Goal: Information Seeking & Learning: Find specific fact

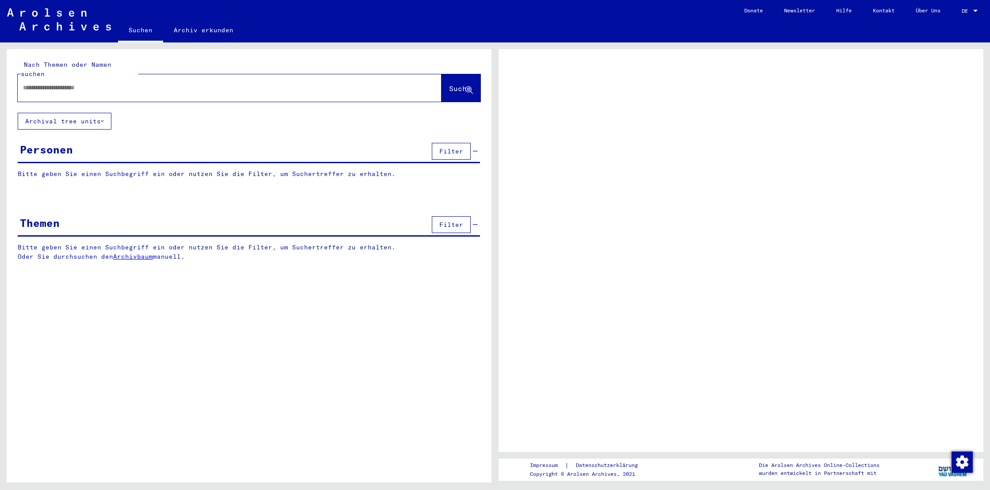
click at [95, 83] on input "text" at bounding box center [221, 87] width 397 height 9
type input "**********"
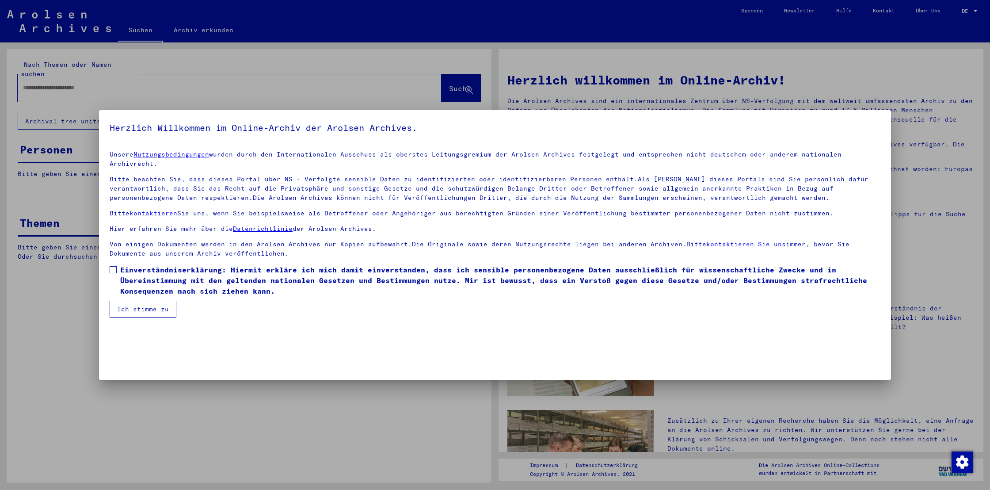
click at [116, 266] on span at bounding box center [113, 269] width 7 height 7
click at [126, 300] on button "Ich stimme zu" at bounding box center [143, 308] width 67 height 17
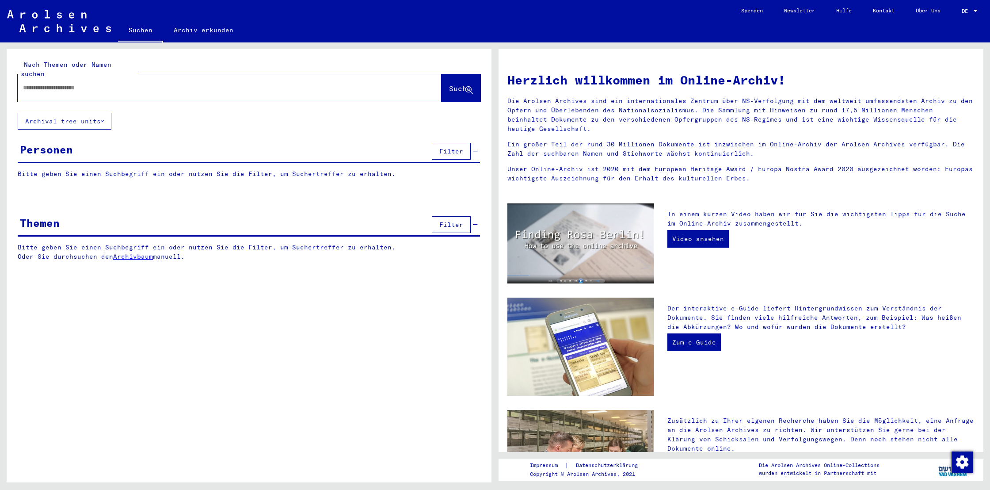
click at [50, 141] on div "Personen" at bounding box center [46, 149] width 53 height 16
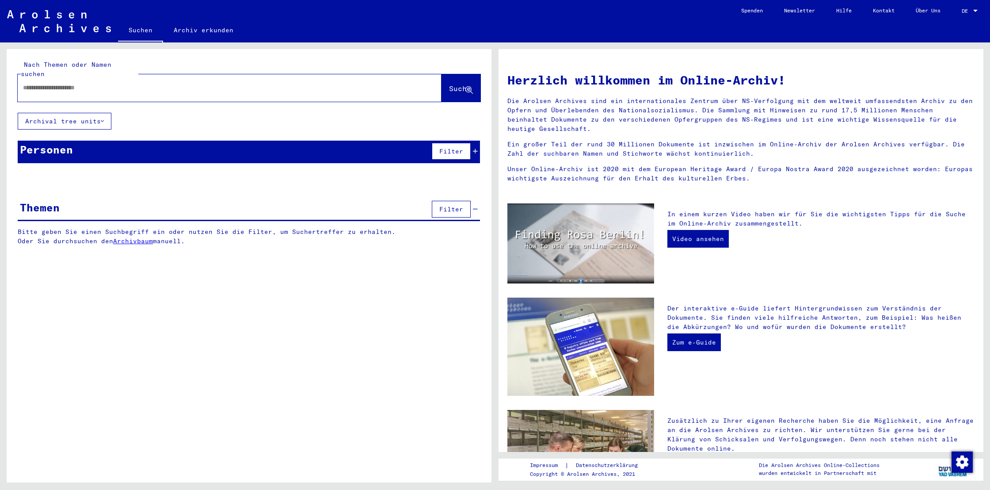
click at [49, 141] on div "Personen" at bounding box center [46, 149] width 53 height 16
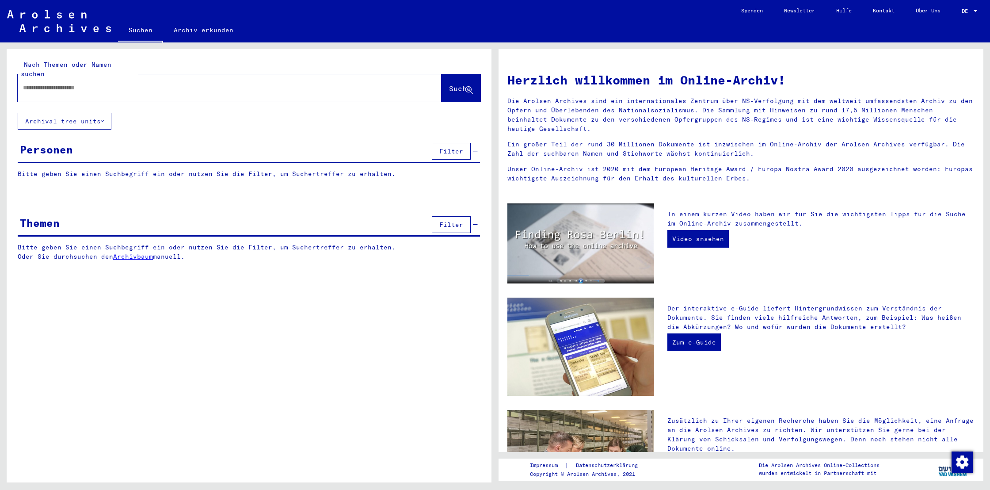
click at [192, 83] on input "text" at bounding box center [219, 87] width 392 height 9
type input "**********"
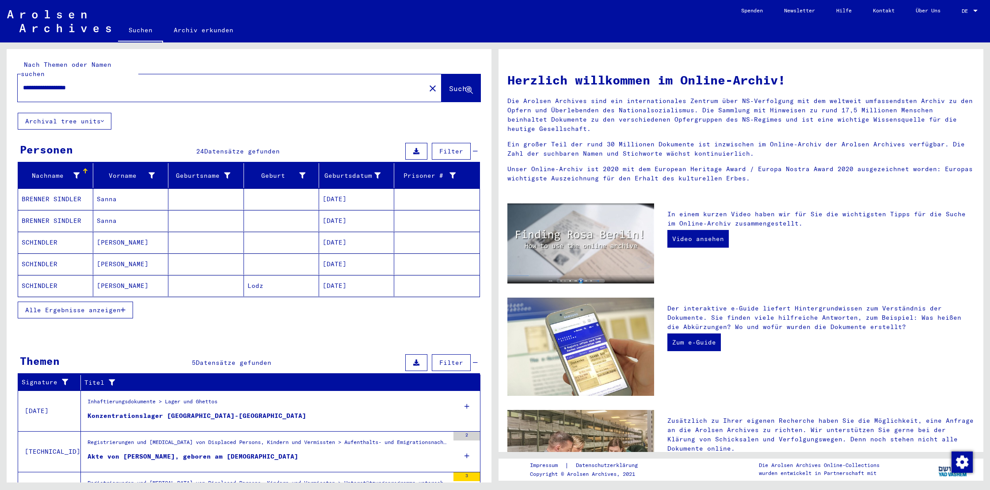
click at [100, 306] on span "Alle Ergebnisse anzeigen" at bounding box center [72, 310] width 95 height 8
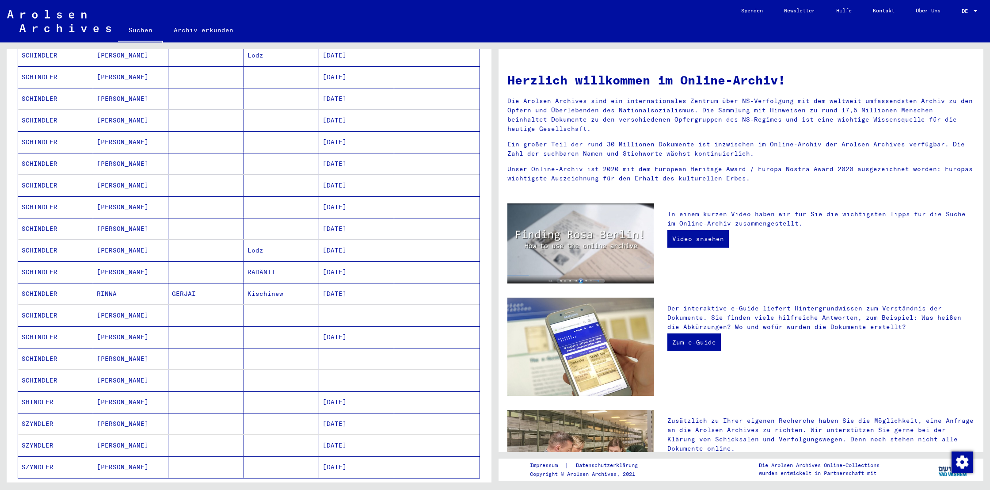
scroll to position [236, 0]
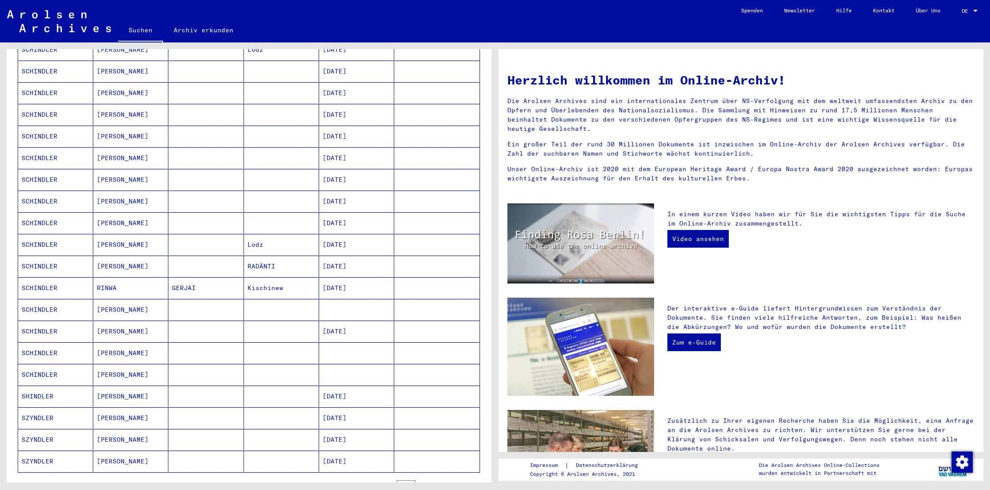
click at [99, 299] on mat-cell "ALEX" at bounding box center [130, 309] width 75 height 21
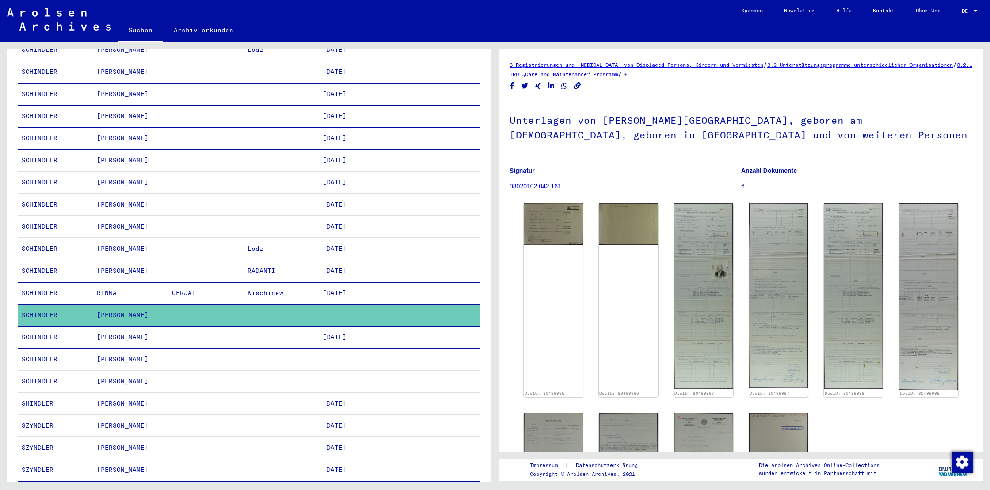
scroll to position [235, 0]
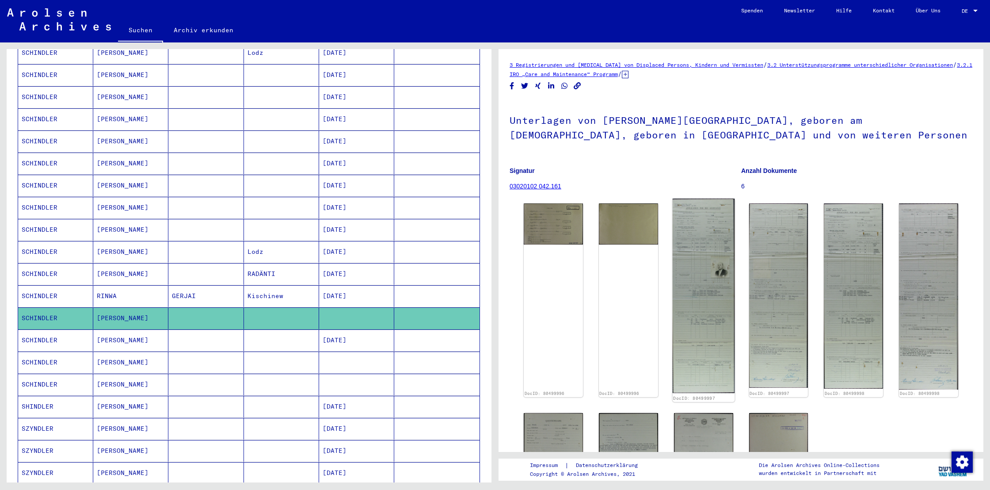
click at [700, 292] on img at bounding box center [703, 295] width 62 height 194
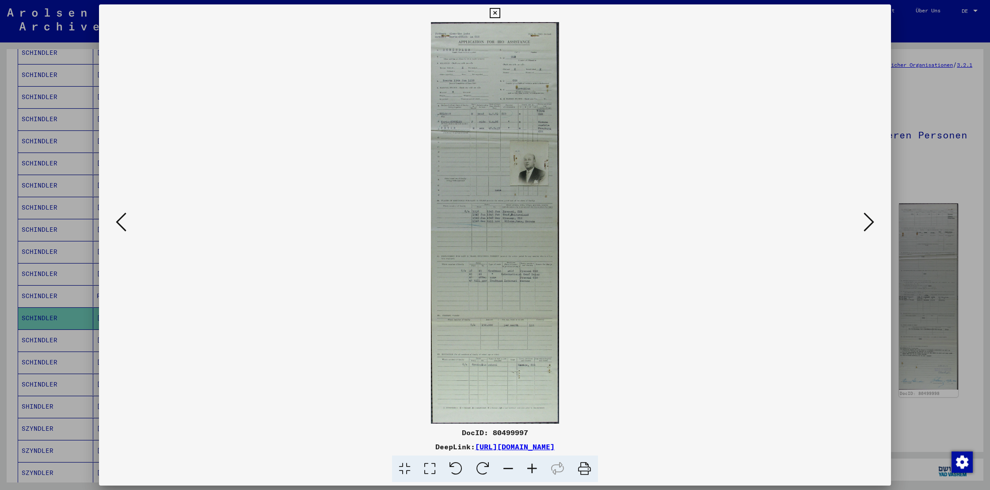
click at [531, 464] on icon at bounding box center [532, 468] width 24 height 27
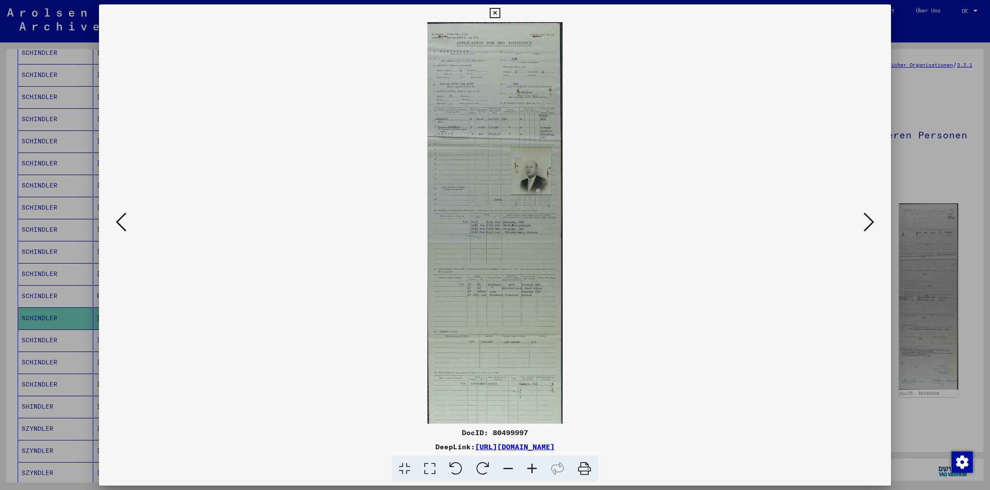
click at [531, 464] on icon at bounding box center [532, 468] width 24 height 27
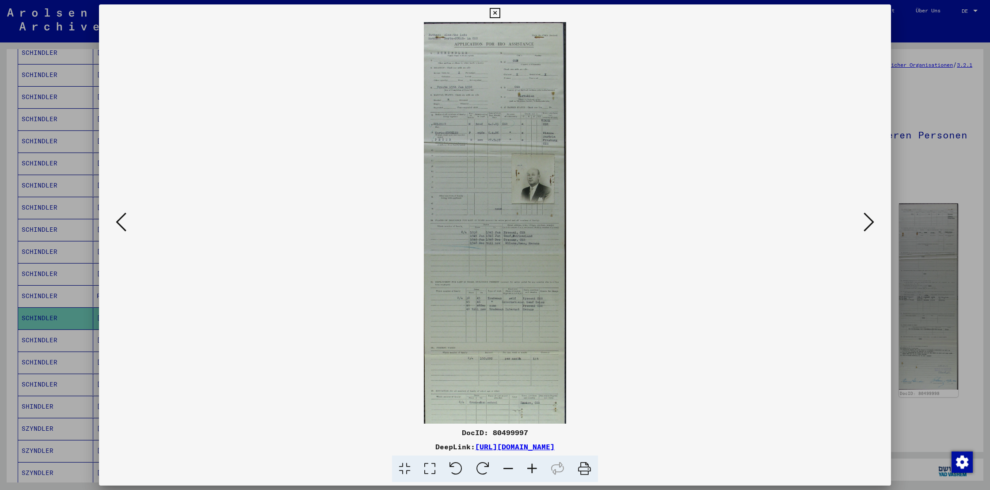
click at [531, 464] on icon at bounding box center [532, 468] width 24 height 27
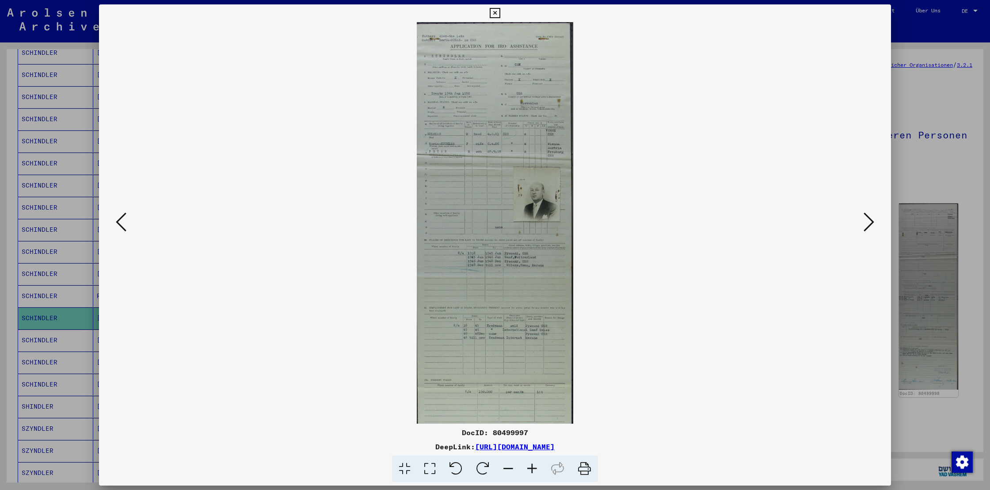
click at [531, 464] on icon at bounding box center [532, 468] width 24 height 27
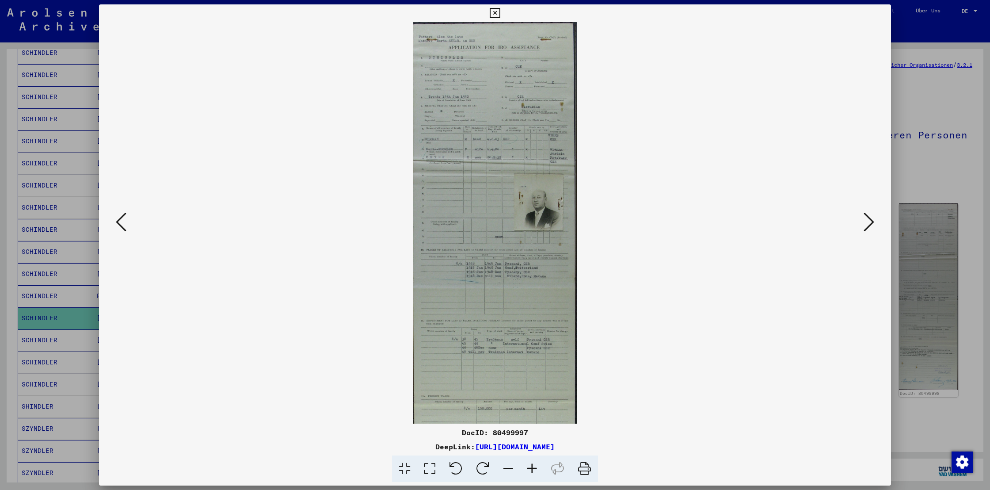
click at [531, 464] on icon at bounding box center [532, 468] width 24 height 27
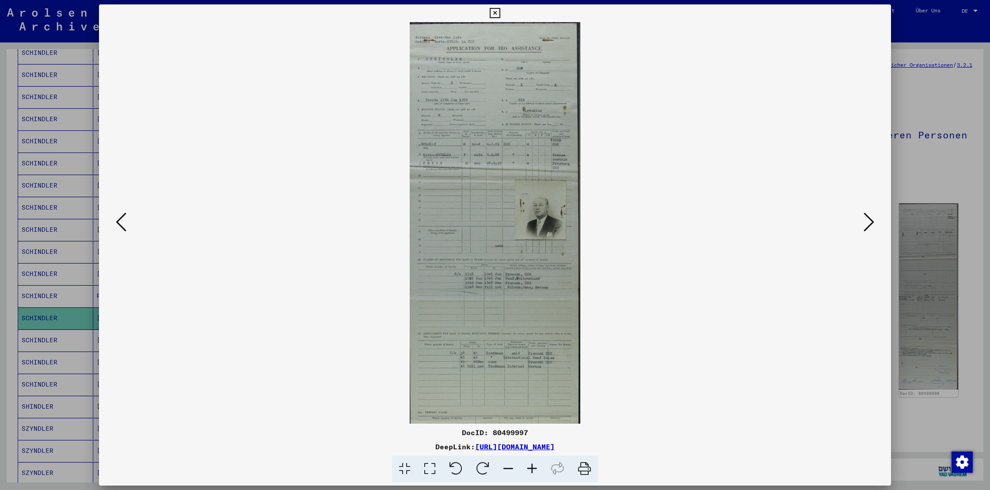
click at [531, 464] on icon at bounding box center [532, 468] width 24 height 27
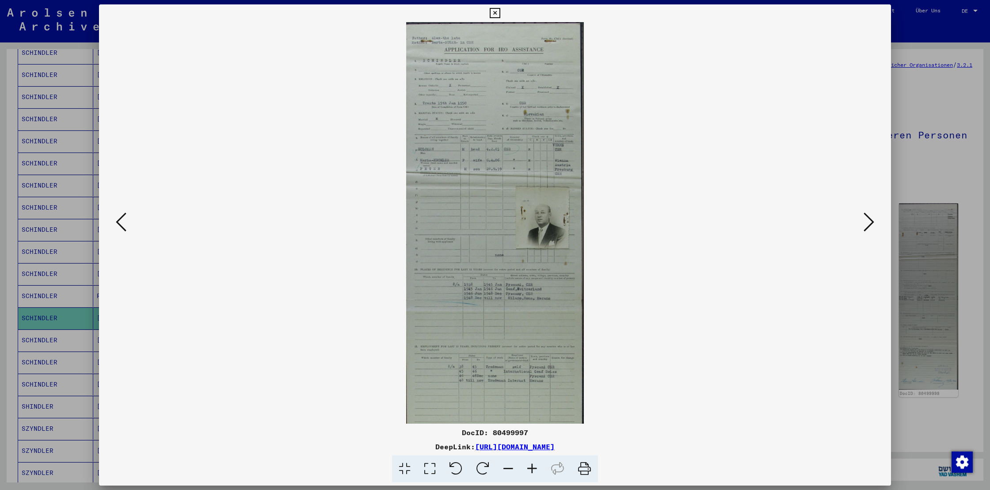
click at [531, 464] on icon at bounding box center [532, 468] width 24 height 27
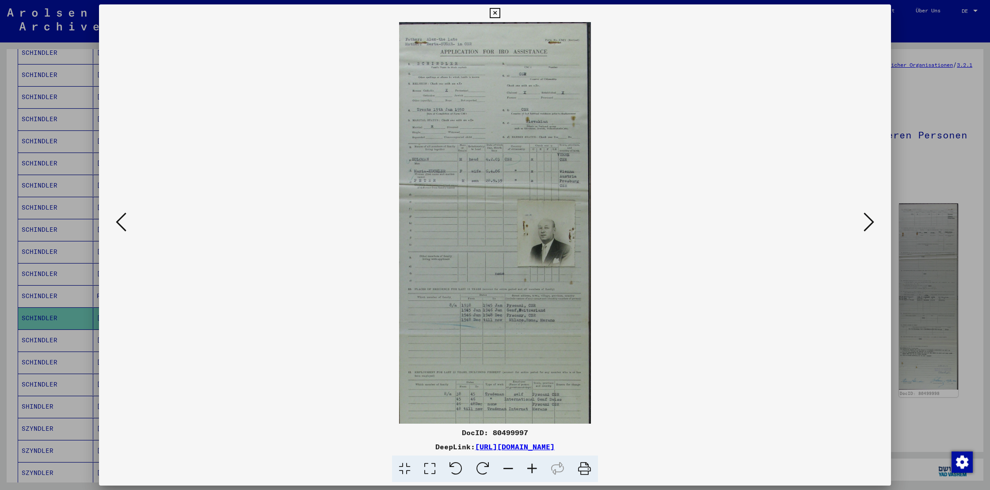
click at [531, 464] on icon at bounding box center [532, 468] width 24 height 27
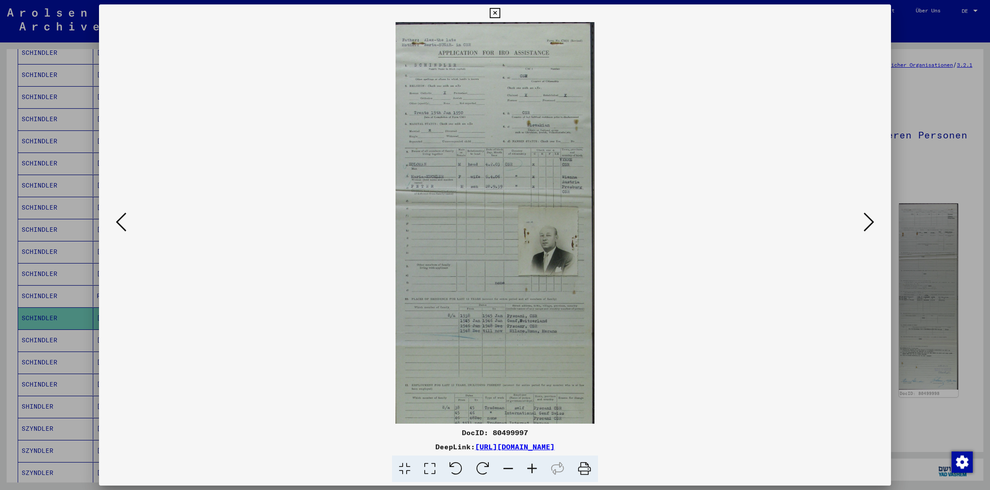
click at [531, 464] on icon at bounding box center [532, 468] width 24 height 27
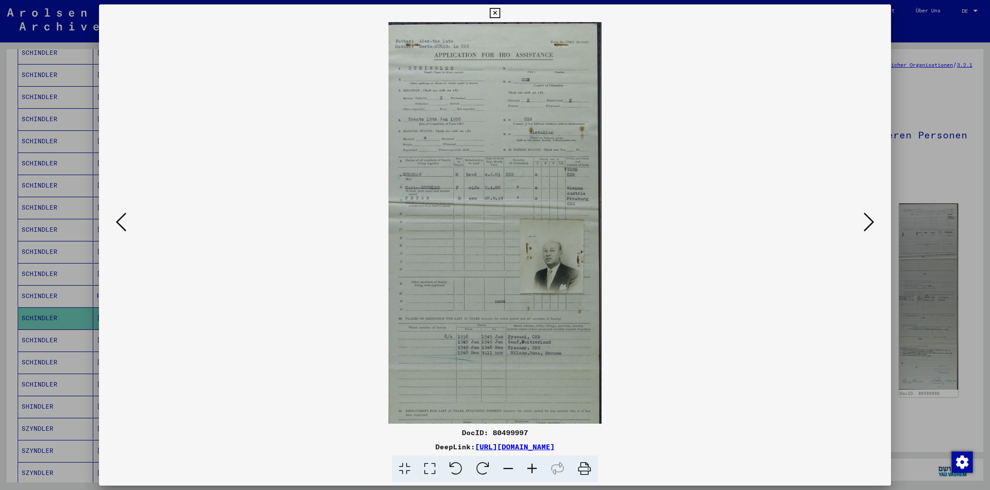
click at [531, 464] on icon at bounding box center [532, 468] width 24 height 27
click at [498, 11] on icon at bounding box center [495, 13] width 10 height 11
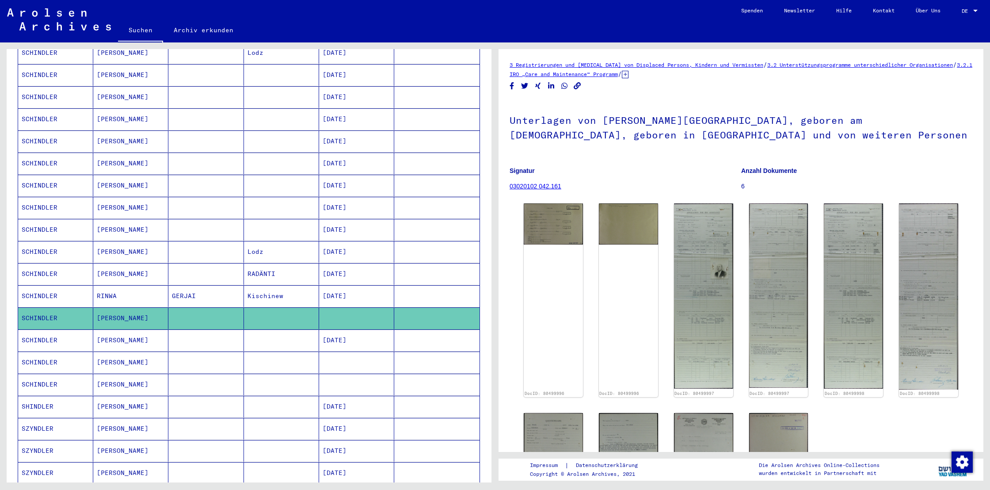
click at [143, 354] on mat-cell "Aleksander" at bounding box center [130, 362] width 75 height 22
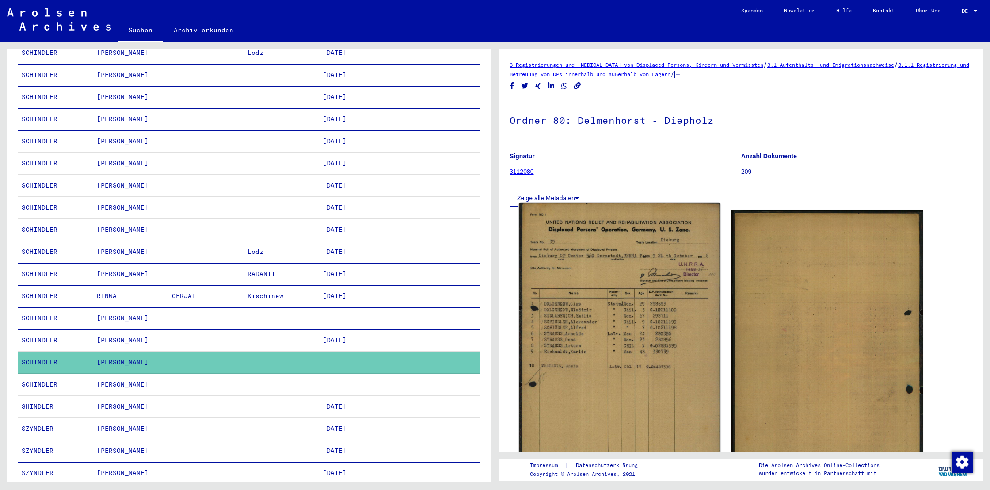
click at [607, 361] on img at bounding box center [619, 353] width 201 height 303
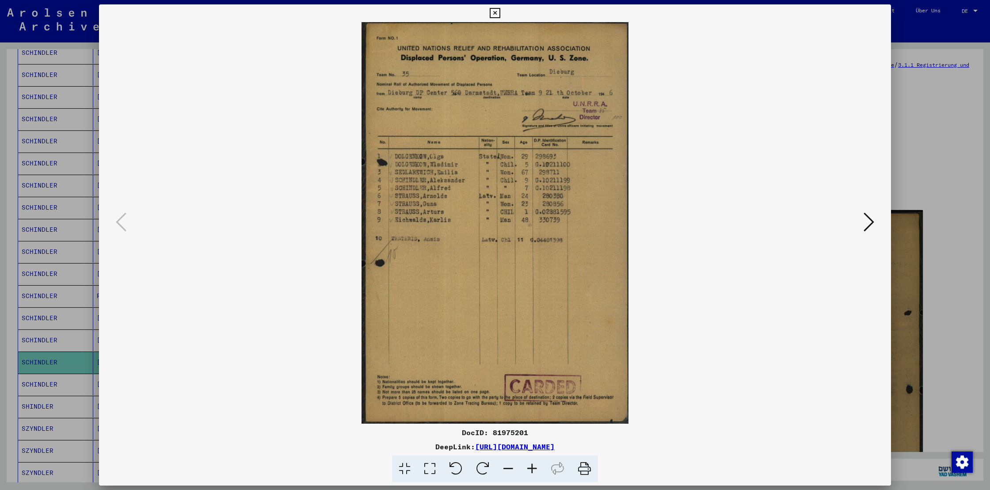
click at [493, 15] on icon at bounding box center [495, 13] width 10 height 11
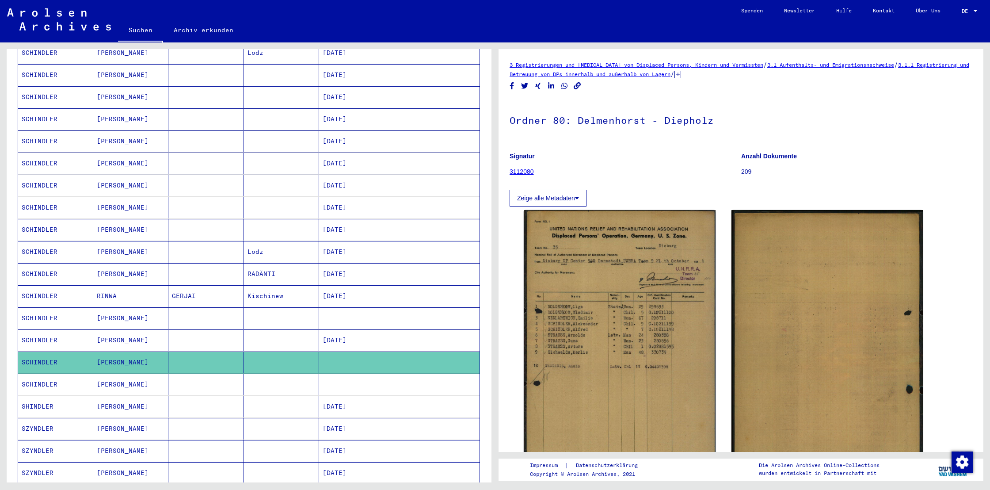
click at [118, 373] on mat-cell "Alex" at bounding box center [130, 384] width 75 height 22
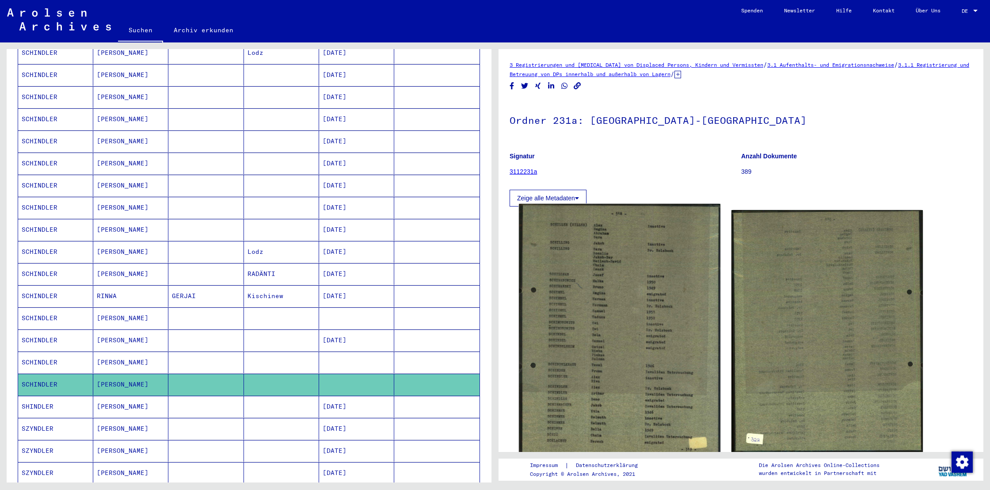
click at [573, 315] on img at bounding box center [619, 330] width 201 height 253
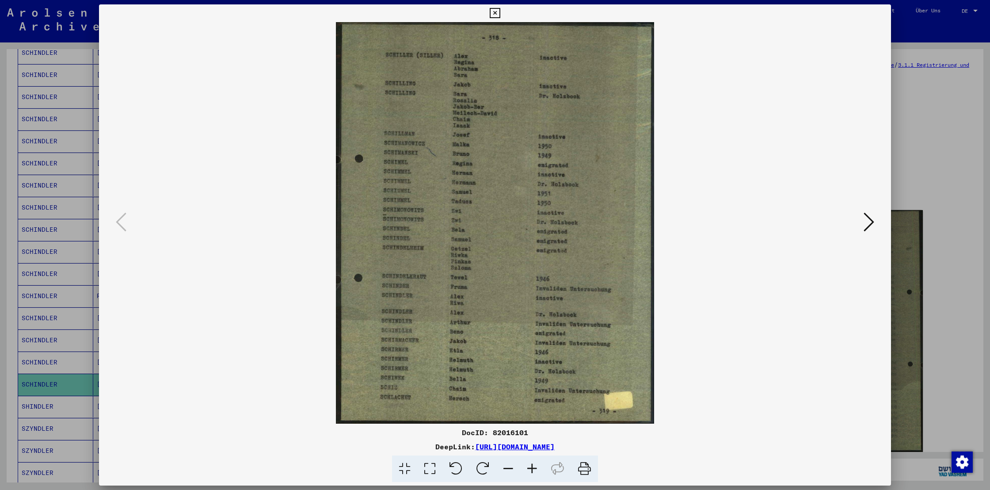
click at [500, 15] on icon at bounding box center [495, 13] width 10 height 11
